Goal: Task Accomplishment & Management: Manage account settings

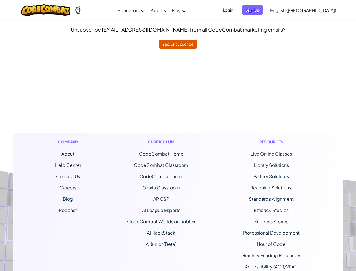
click at [178, 135] on div "Curriculum CodeCombat Home CodeCombat Classroom CodeCombat Junior Ozaria Classr…" at bounding box center [161, 209] width 77 height 153
click at [237, 10] on span "Login" at bounding box center [228, 10] width 17 height 10
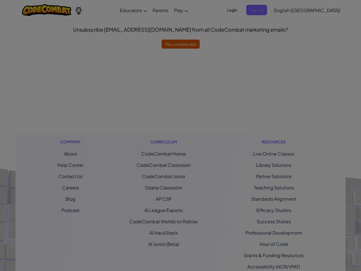
click at [262, 10] on div "Sign Into [DOMAIN_NAME] ClassLink or Unknown Error Email or Username : Password…" at bounding box center [180, 135] width 361 height 271
click at [287, 10] on div "Sign Into [DOMAIN_NAME] ClassLink or Unknown Error Email or Username : Password…" at bounding box center [180, 135] width 361 height 271
click at [287, 10] on div at bounding box center [180, 135] width 361 height 271
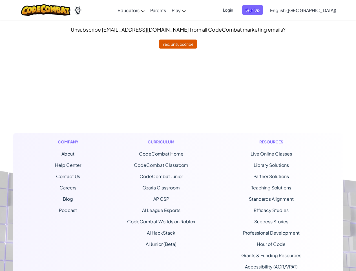
click at [317, 10] on span "English ([GEOGRAPHIC_DATA])" at bounding box center [303, 10] width 66 height 6
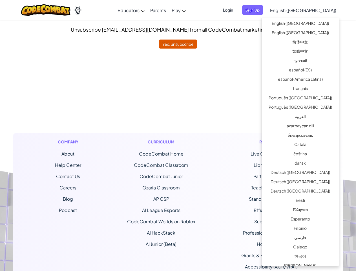
click at [178, 160] on ul "CodeCombat Home CodeCombat Classroom CodeCombat Junior Ozaria Classroom AP CSP …" at bounding box center [161, 198] width 68 height 97
